Goal: Find contact information: Find contact information

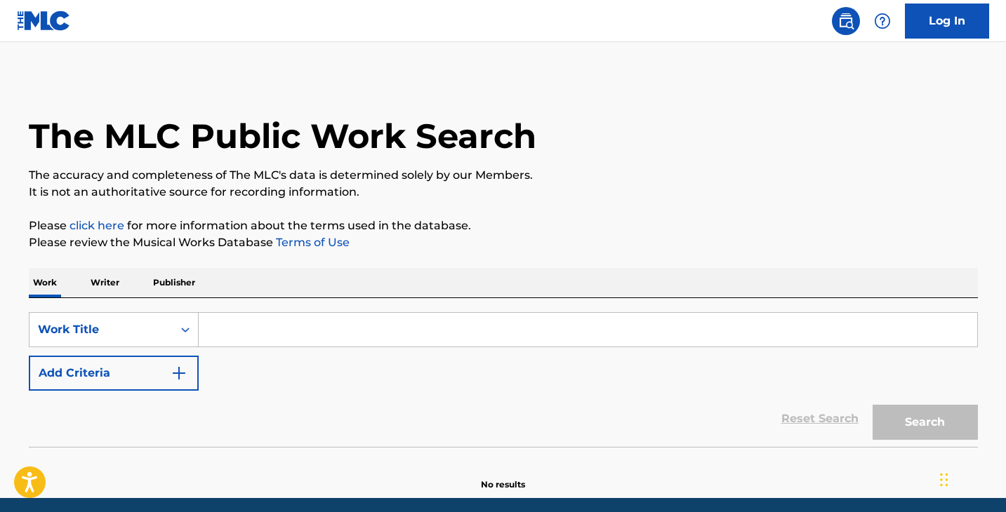
click at [434, 338] on input "Search Form" at bounding box center [588, 330] width 778 height 34
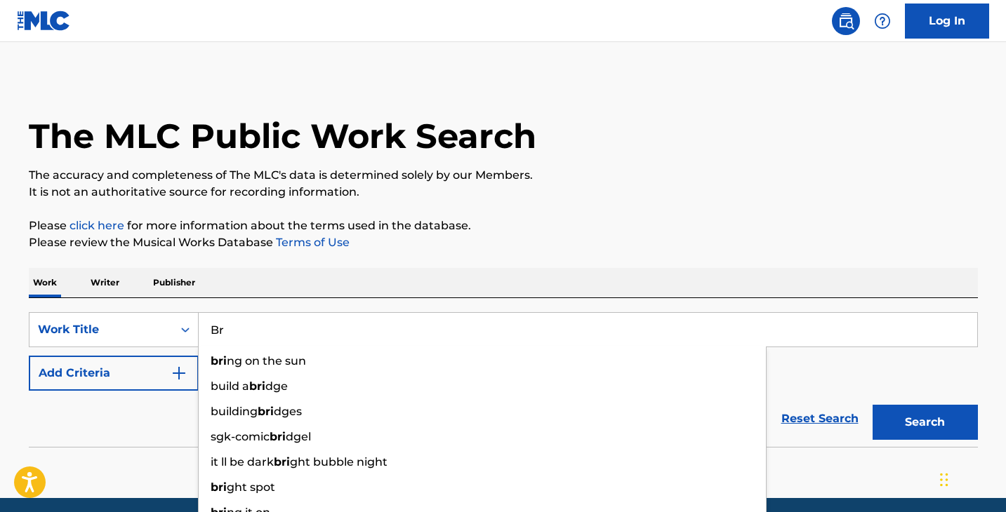
type input "B"
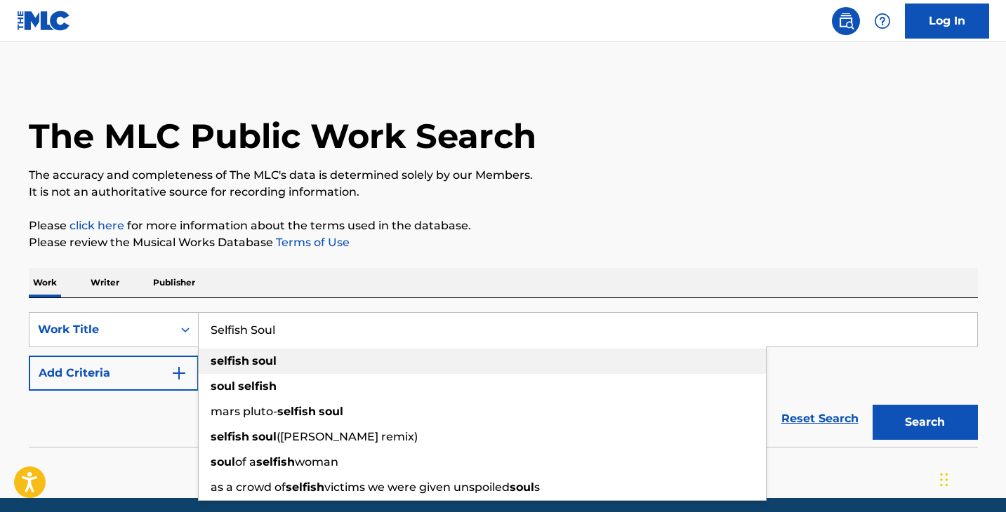
type input "Selfish Soul"
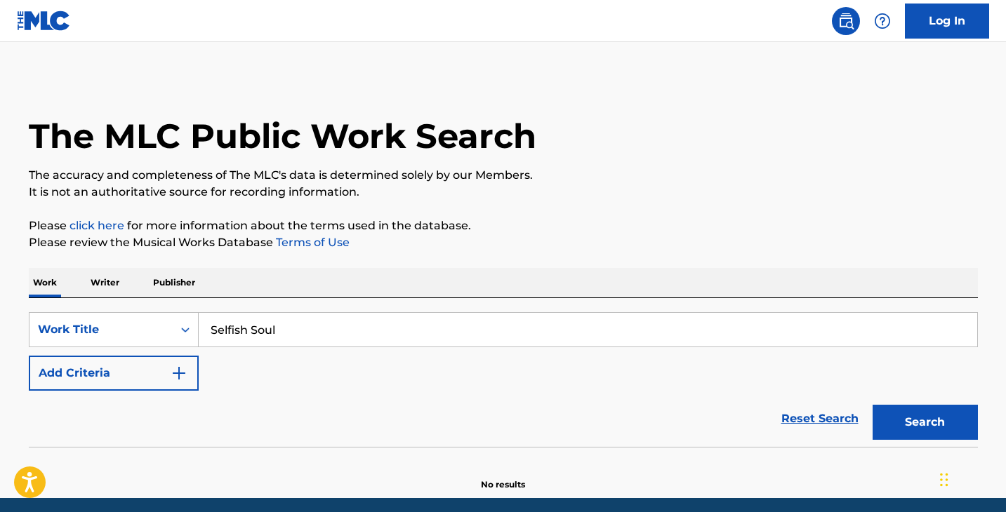
click at [143, 369] on button "Add Criteria" at bounding box center [114, 373] width 170 height 35
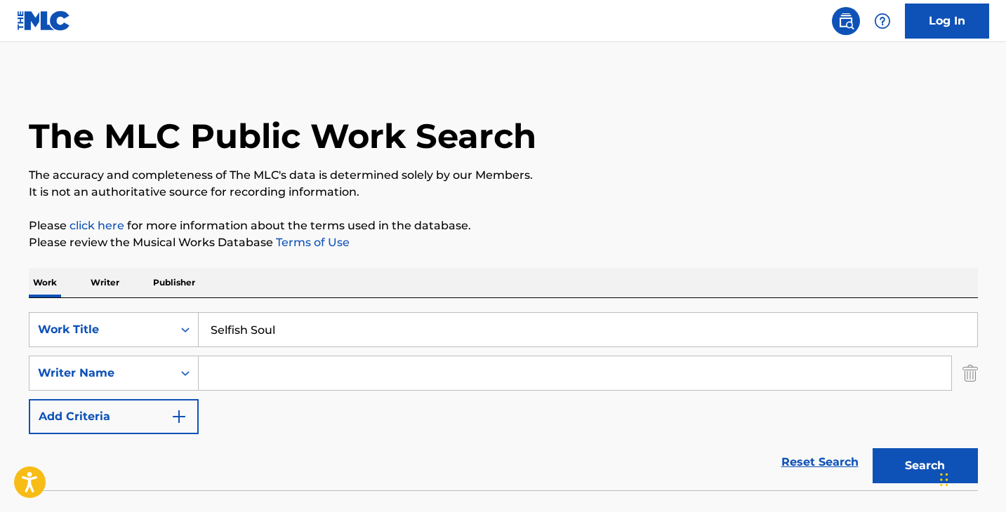
click at [283, 379] on input "Search Form" at bounding box center [575, 374] width 752 height 34
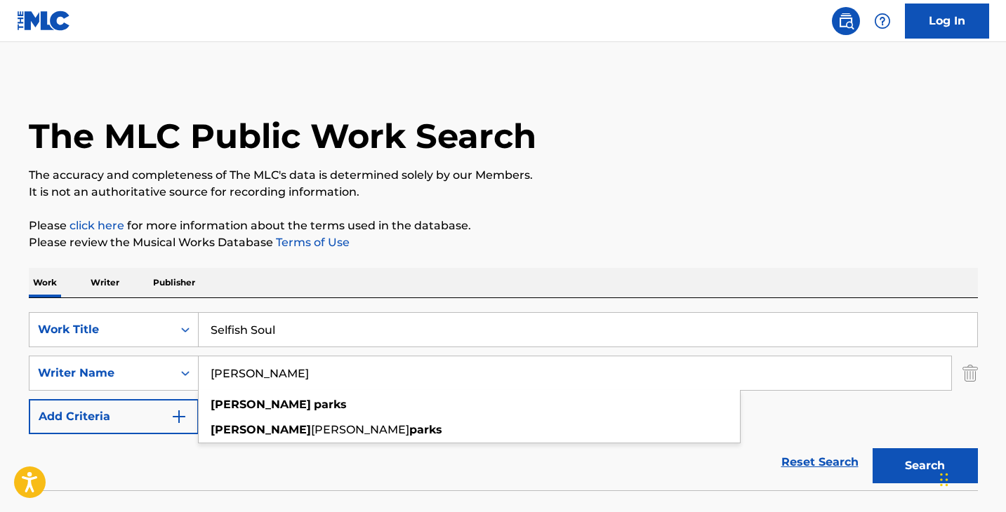
type input "[PERSON_NAME]"
click at [872, 449] on button "Search" at bounding box center [924, 466] width 105 height 35
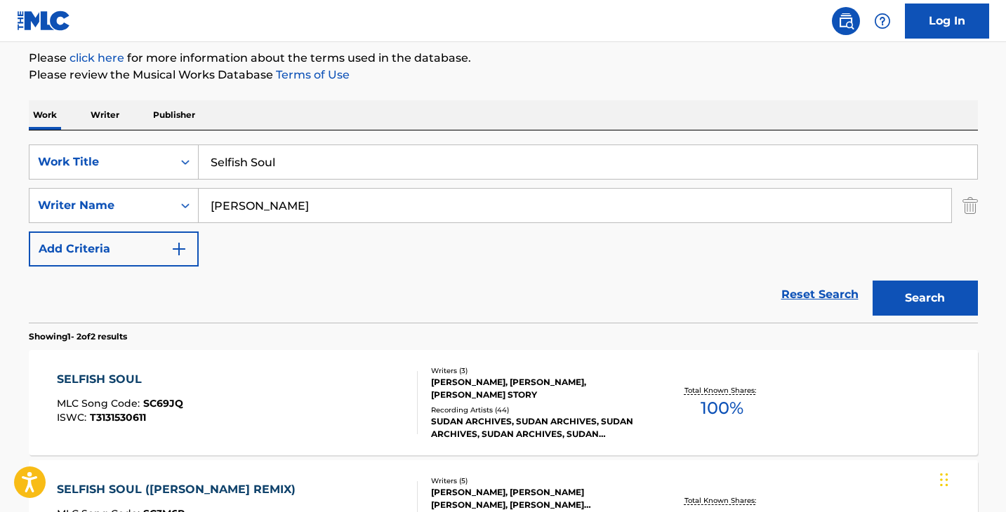
scroll to position [188, 0]
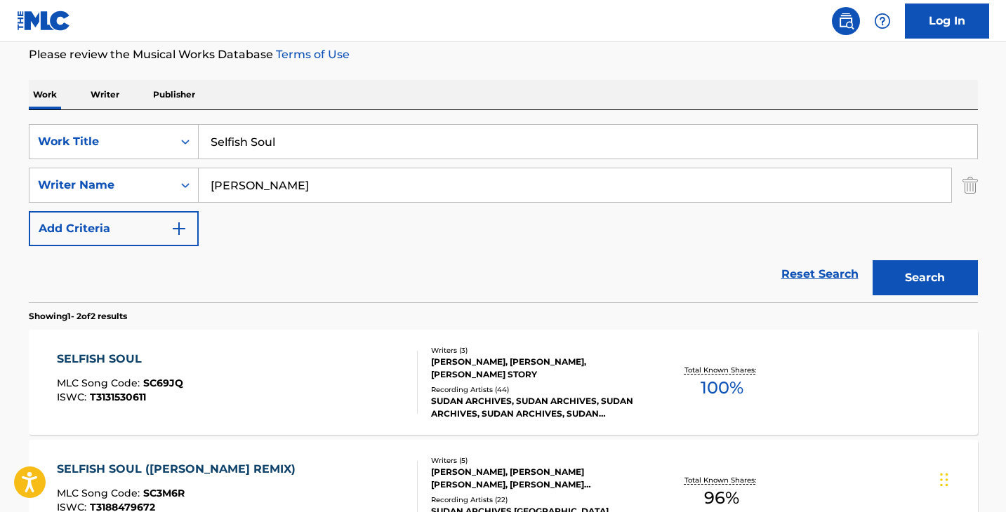
click at [474, 411] on div "SUDAN ARCHIVES, SUDAN ARCHIVES, SUDAN ARCHIVES, SUDAN ARCHIVES, SUDAN ARCHIVES" at bounding box center [537, 407] width 212 height 25
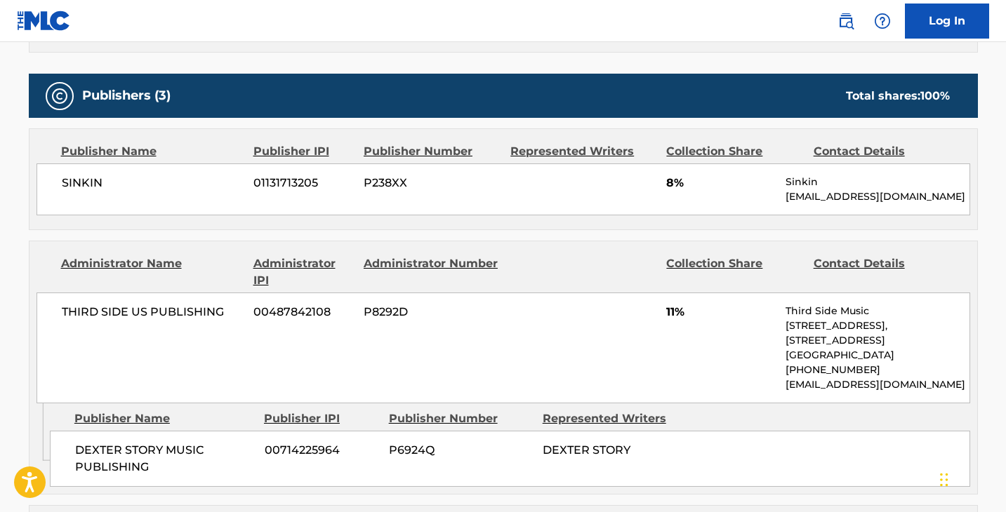
scroll to position [614, 0]
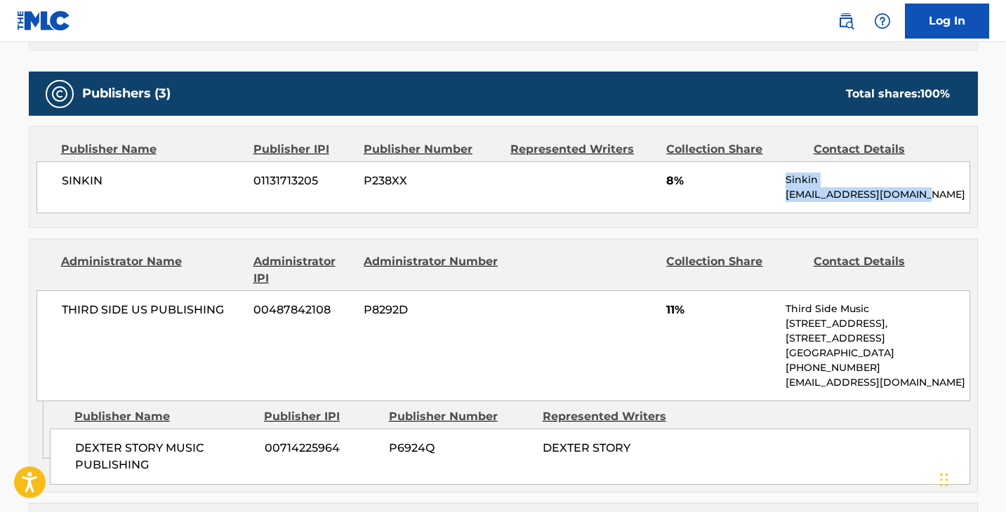
drag, startPoint x: 872, startPoint y: 192, endPoint x: 938, endPoint y: 195, distance: 65.4
click at [938, 195] on div "SINKIN 01131713205 P238XX 8% Sinkin [EMAIL_ADDRESS][DOMAIN_NAME]" at bounding box center [503, 187] width 934 height 52
click at [931, 190] on p "[EMAIL_ADDRESS][DOMAIN_NAME]" at bounding box center [876, 194] width 183 height 15
drag, startPoint x: 933, startPoint y: 191, endPoint x: 788, endPoint y: 190, distance: 144.6
click at [788, 190] on p "[EMAIL_ADDRESS][DOMAIN_NAME]" at bounding box center [876, 194] width 183 height 15
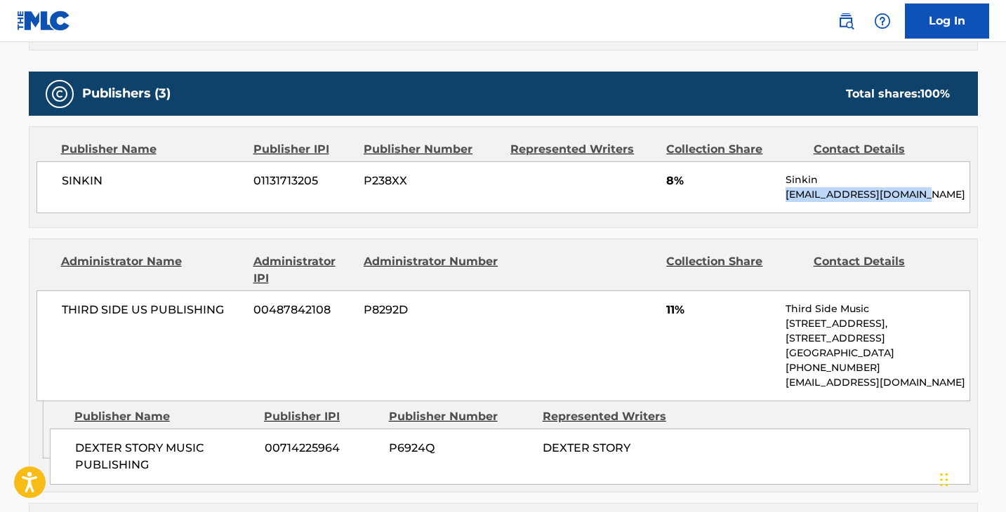
copy p "[EMAIL_ADDRESS][DOMAIN_NAME]"
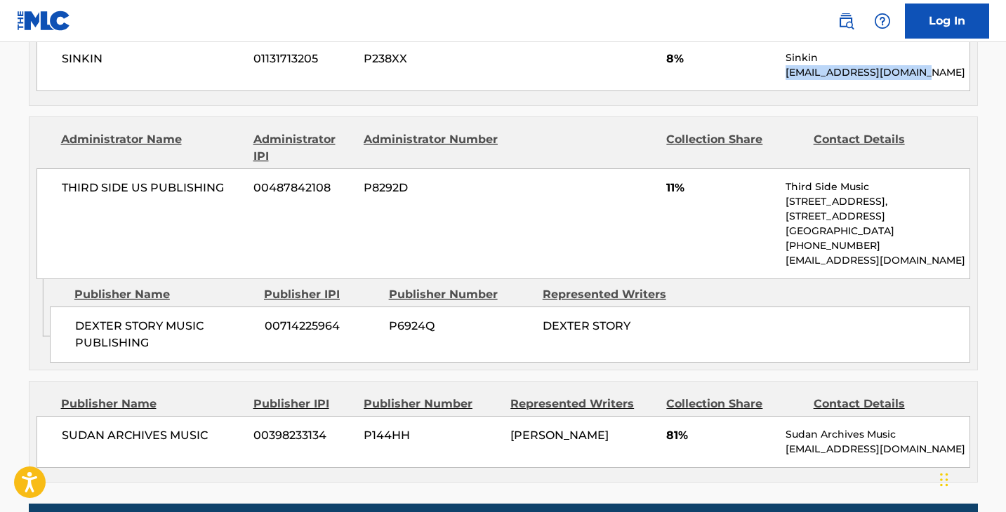
scroll to position [743, 0]
